Goal: Check status: Check status

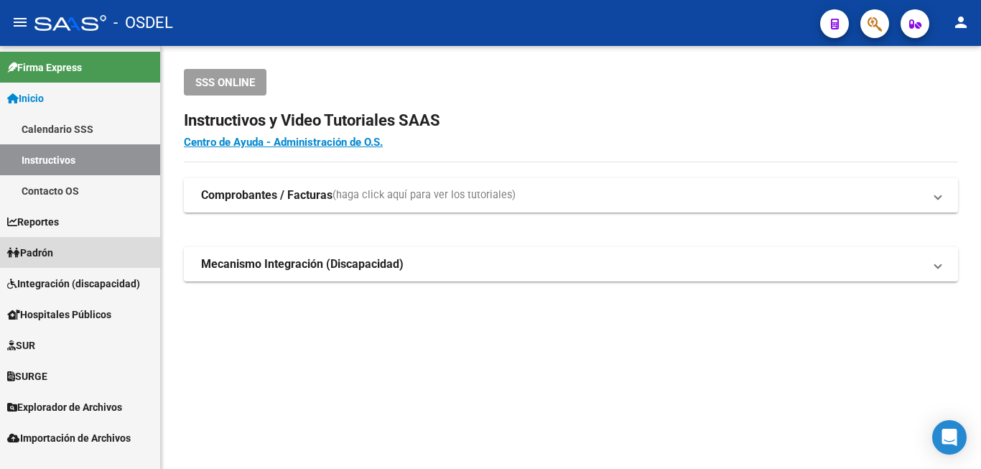
click at [72, 261] on link "Padrón" at bounding box center [80, 252] width 160 height 31
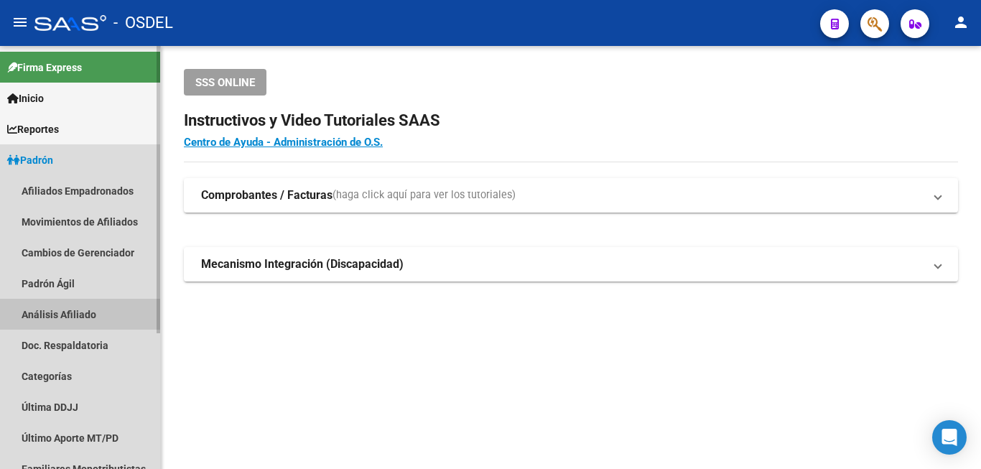
click at [68, 317] on link "Análisis Afiliado" at bounding box center [80, 314] width 160 height 31
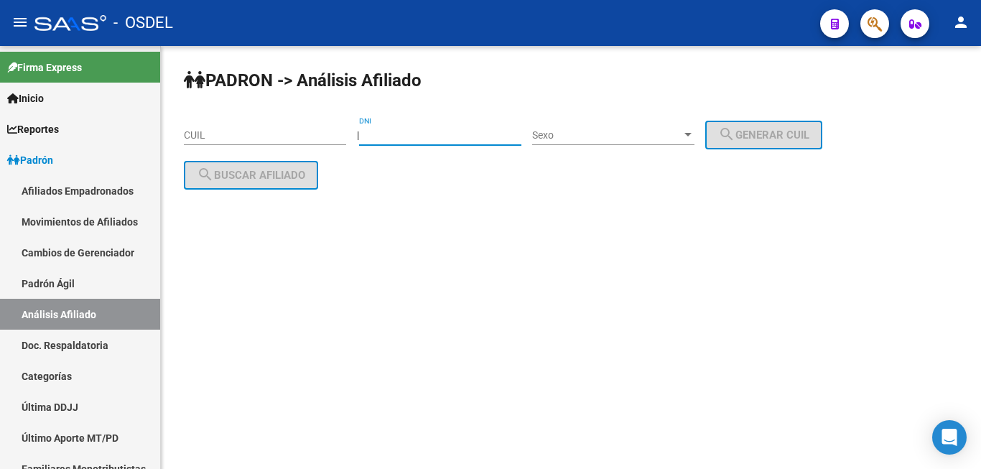
click at [429, 134] on input "DNI" at bounding box center [440, 135] width 162 height 12
type input "31090729"
click at [615, 129] on span "Sexo" at bounding box center [606, 135] width 149 height 12
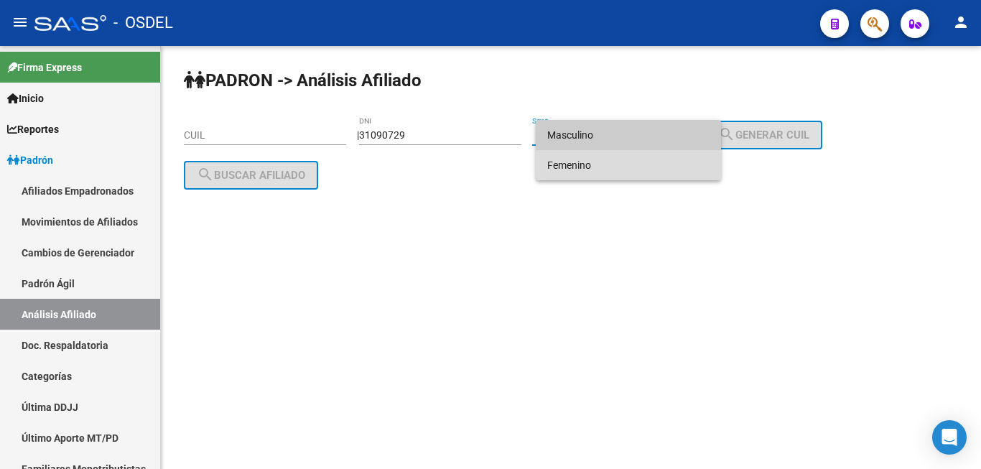
drag, startPoint x: 599, startPoint y: 173, endPoint x: 709, endPoint y: 156, distance: 110.5
click at [658, 172] on span "Femenino" at bounding box center [628, 165] width 162 height 30
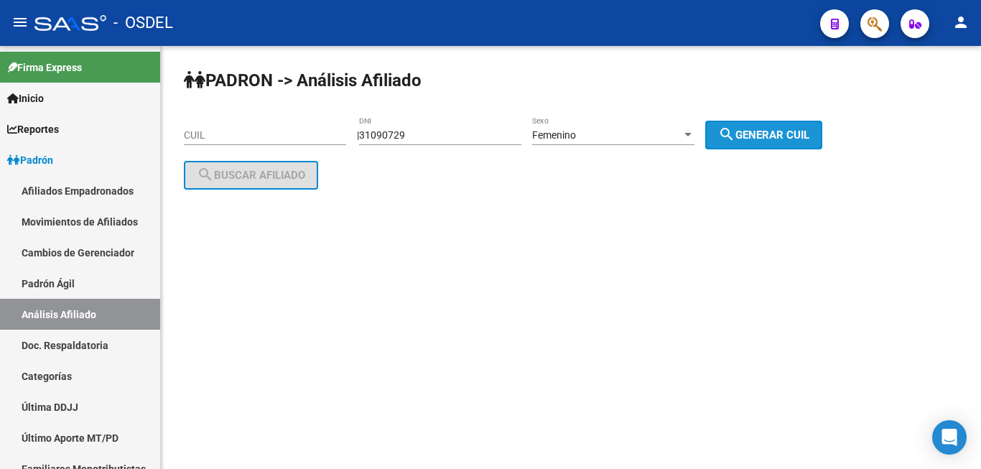
click at [775, 130] on span "search Generar CUIL" at bounding box center [763, 135] width 91 height 13
type input "23-31090729-4"
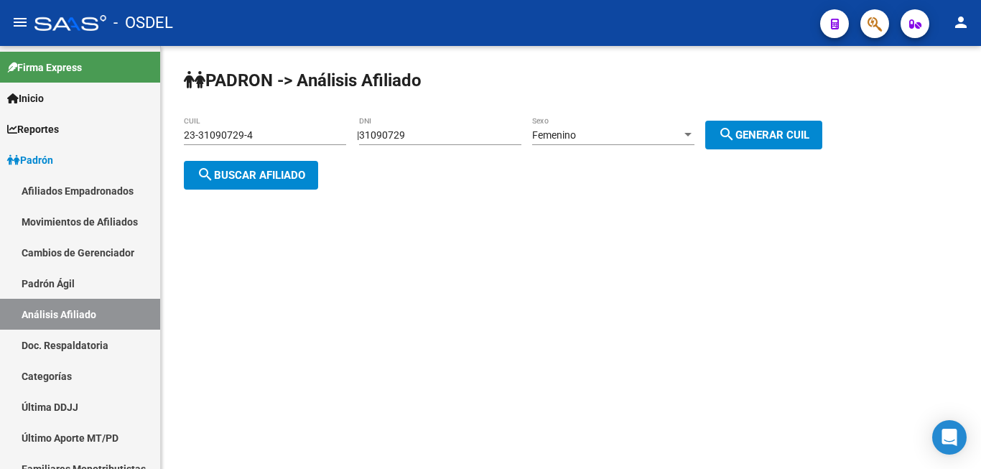
click at [249, 164] on button "search Buscar afiliado" at bounding box center [251, 175] width 134 height 29
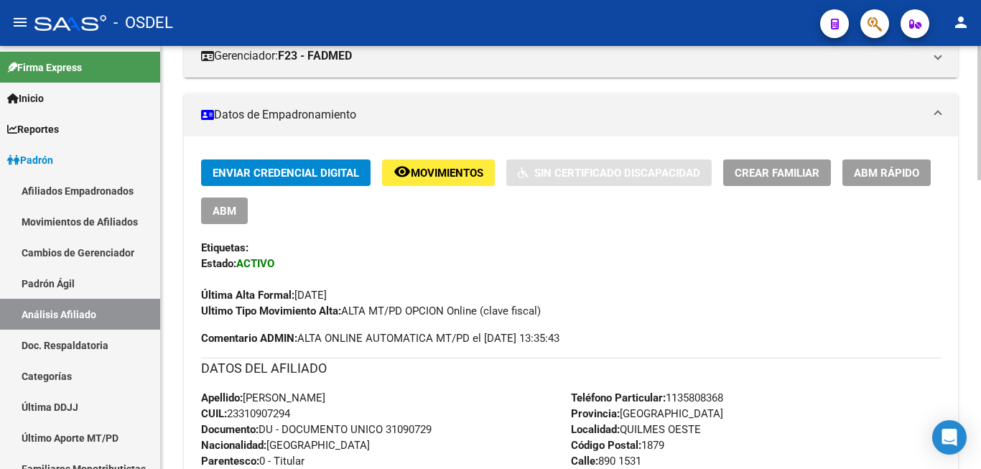
scroll to position [293, 0]
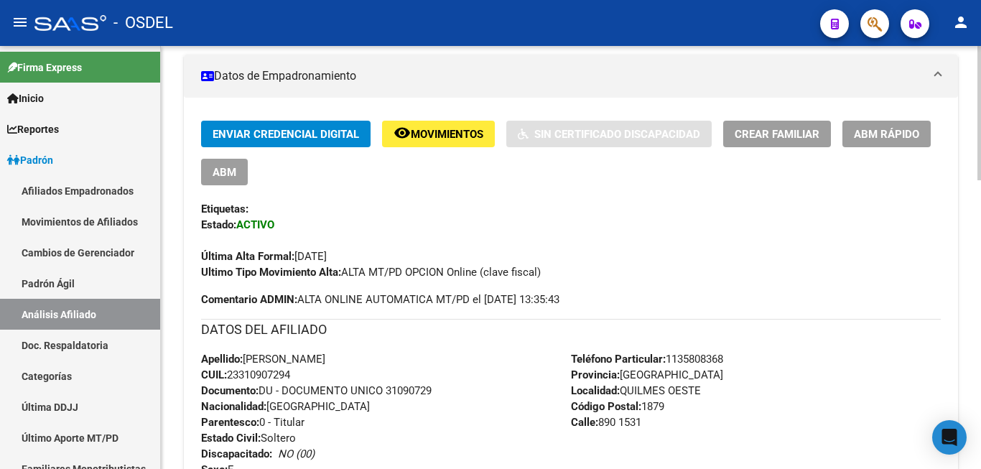
click at [514, 60] on mat-expansion-panel-header "Datos de Empadronamiento" at bounding box center [571, 76] width 774 height 43
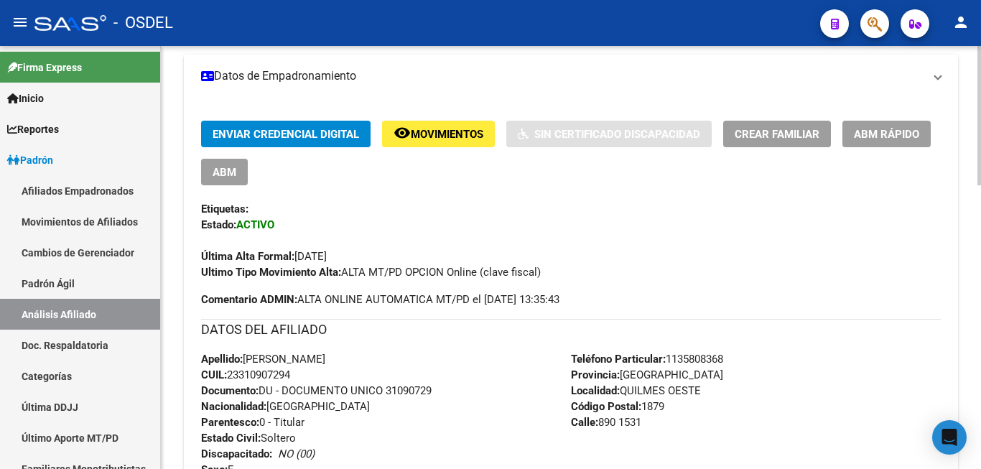
scroll to position [157, 0]
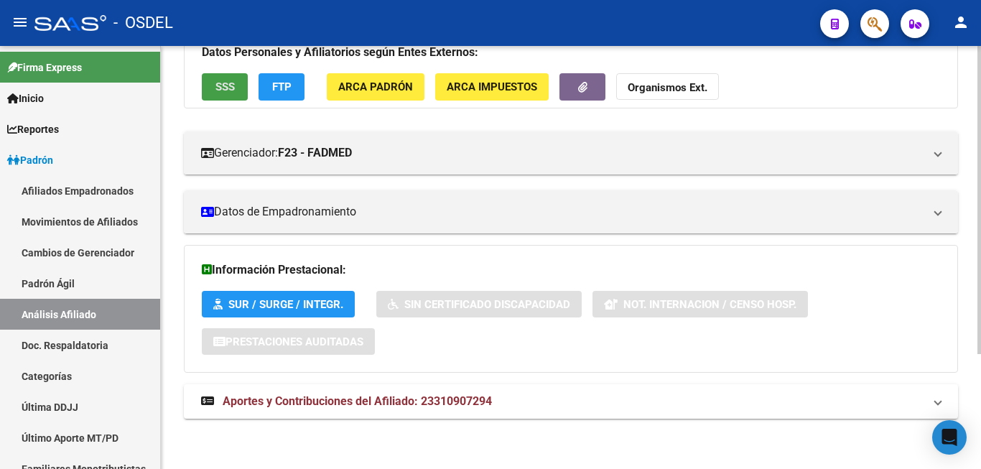
click at [220, 83] on span "SSS" at bounding box center [224, 87] width 19 height 13
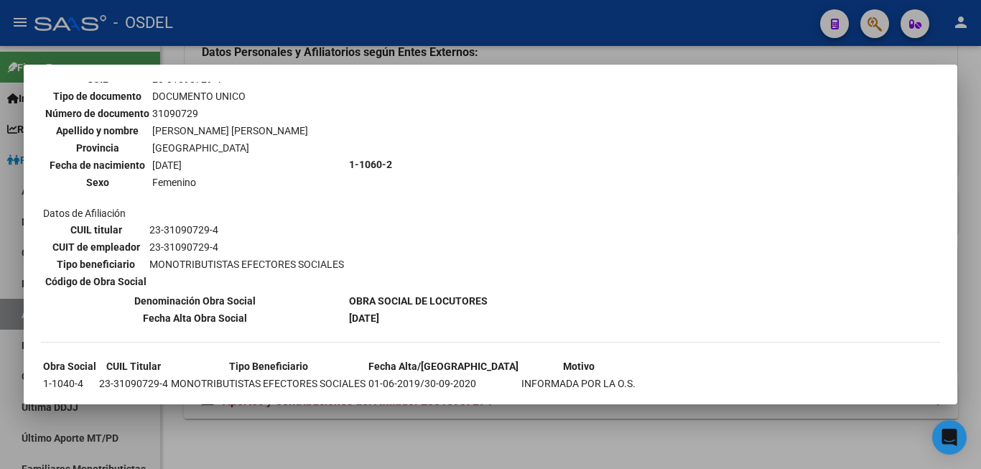
scroll to position [67, 0]
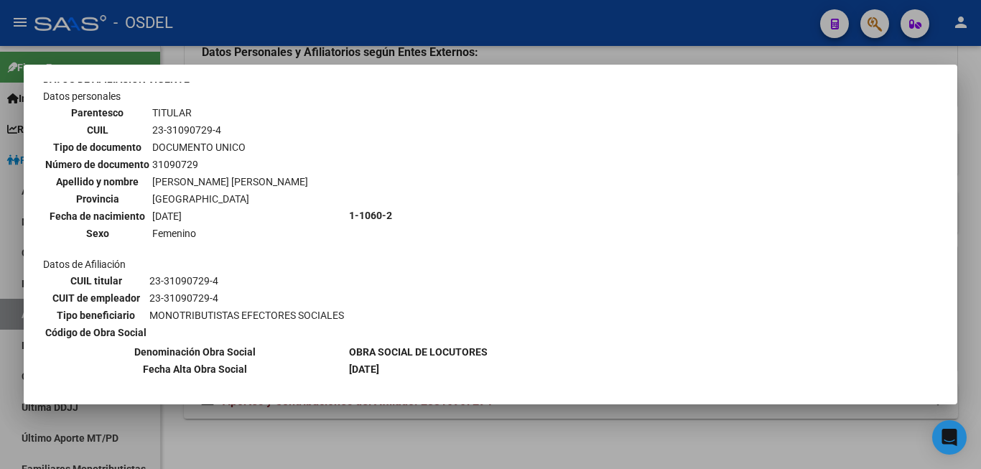
click at [678, 158] on div "--ACTIVO en Obra Social según consulta SSS-- DATOS DE AFILIACION VIGENTE Datos …" at bounding box center [490, 285] width 899 height 514
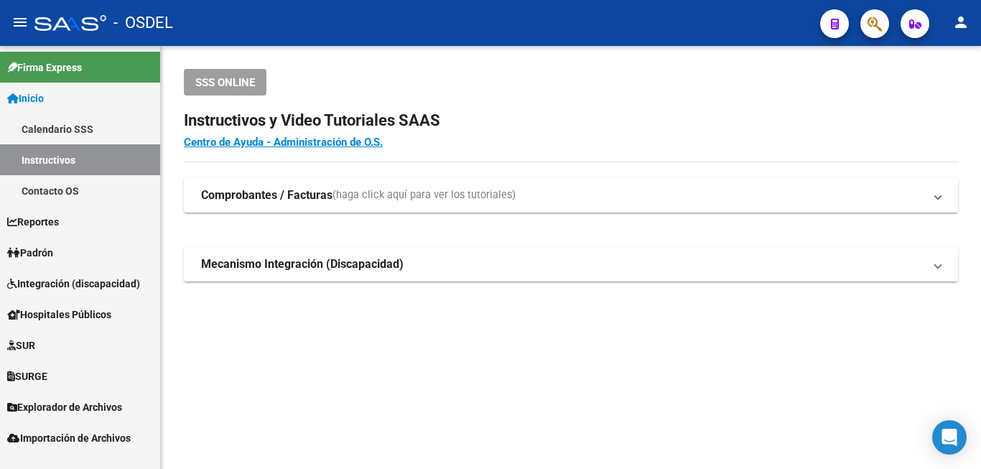
click at [74, 248] on link "Padrón" at bounding box center [80, 252] width 160 height 31
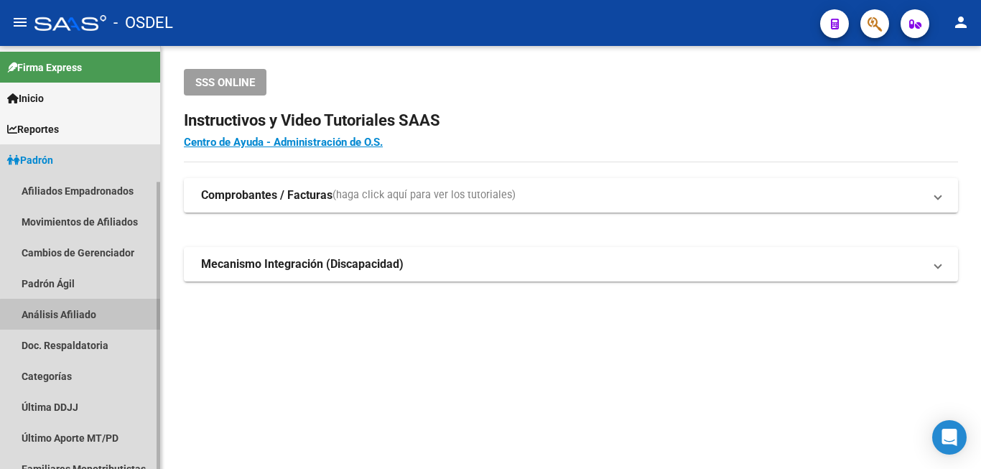
click at [91, 319] on link "Análisis Afiliado" at bounding box center [80, 314] width 160 height 31
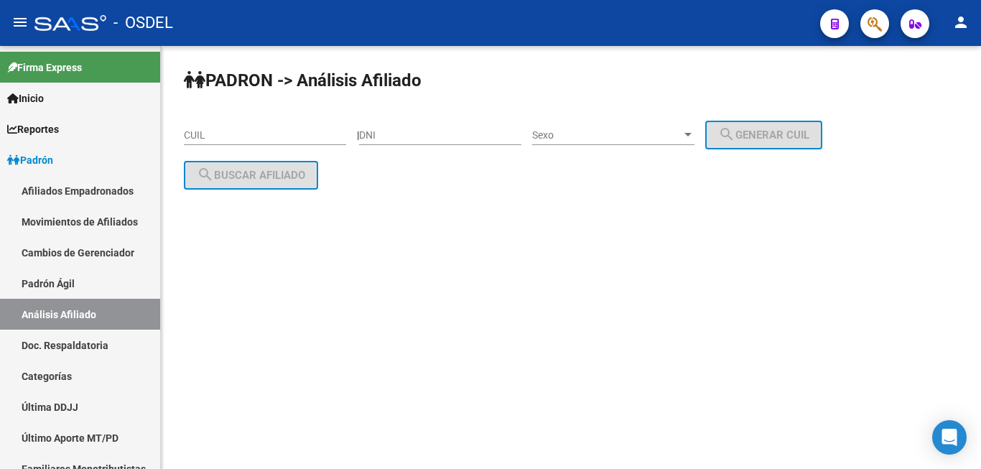
click at [408, 126] on div "DNI" at bounding box center [440, 130] width 162 height 29
type input "31090729"
click at [658, 131] on span "Sexo" at bounding box center [606, 135] width 149 height 12
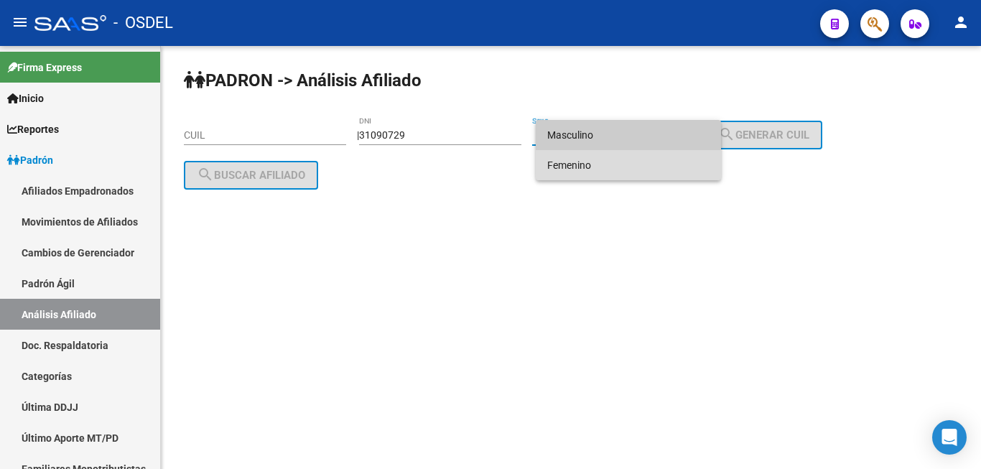
click at [642, 157] on span "Femenino" at bounding box center [628, 165] width 162 height 30
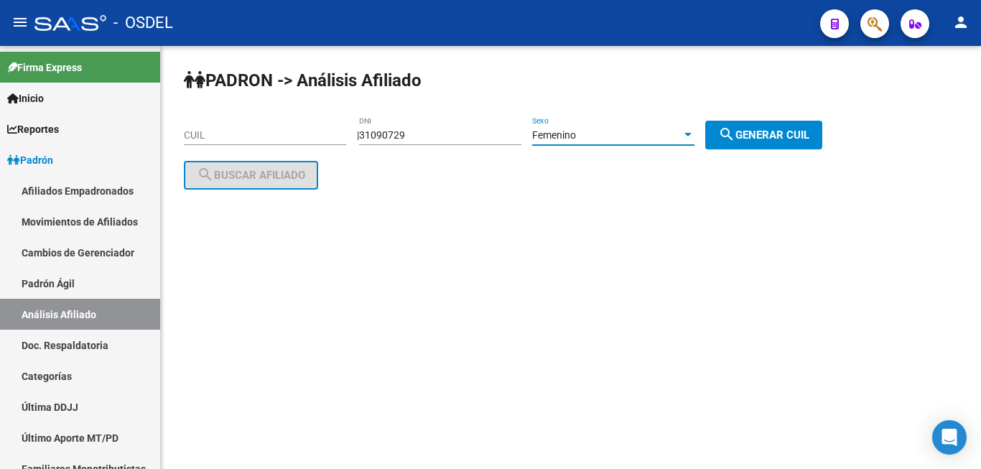
click at [739, 126] on button "search Generar CUIL" at bounding box center [763, 135] width 117 height 29
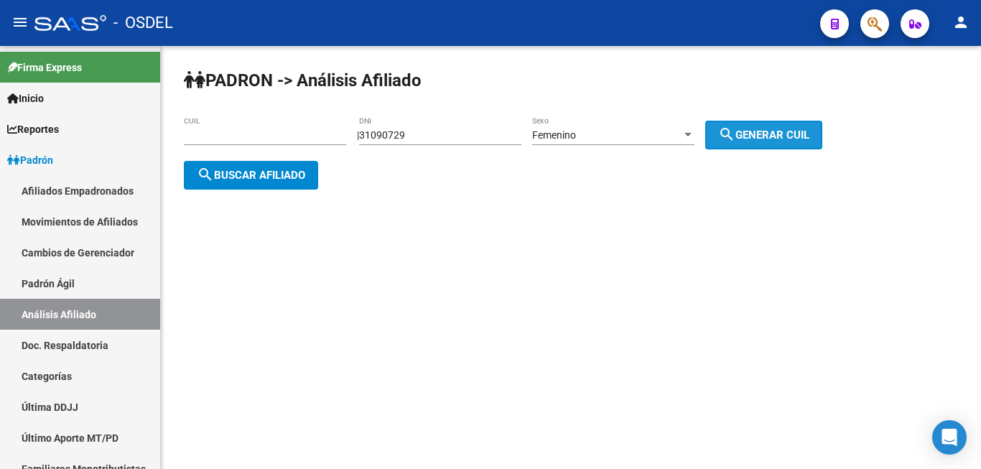
type input "23-31090729-4"
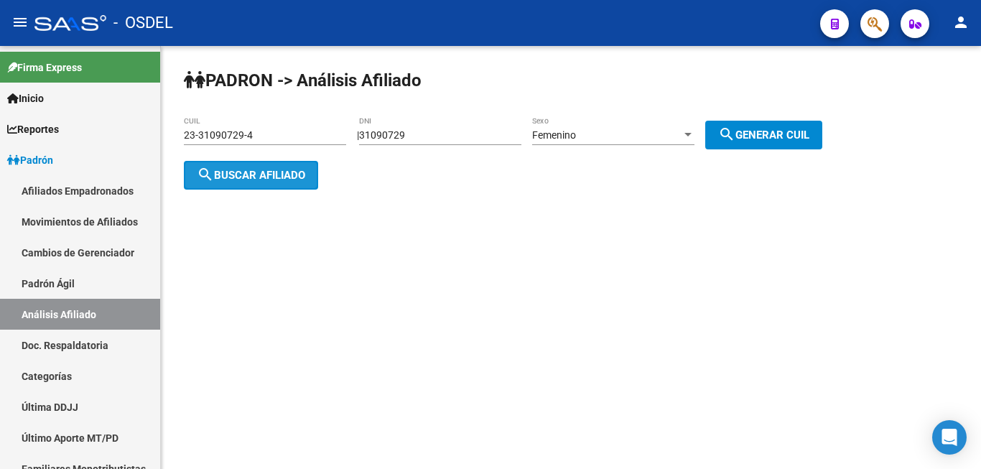
click at [297, 164] on button "search Buscar afiliado" at bounding box center [251, 175] width 134 height 29
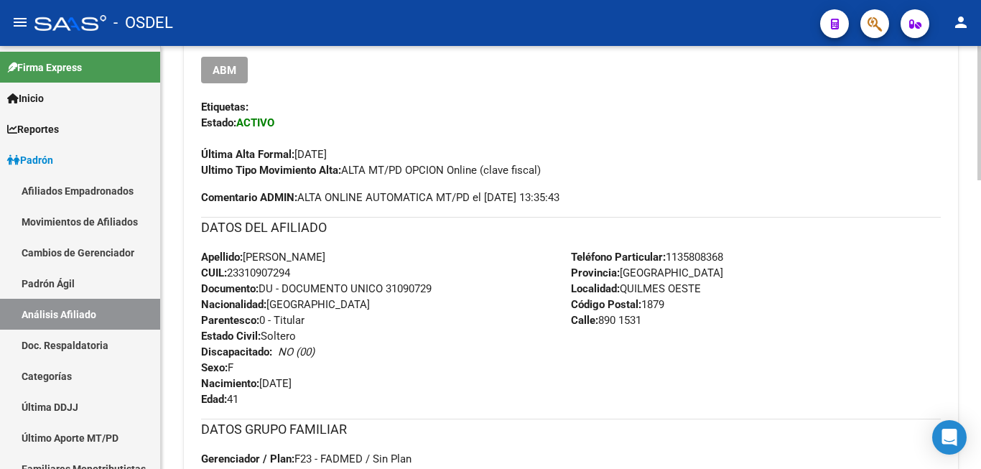
scroll to position [29, 0]
